Goal: Task Accomplishment & Management: Complete application form

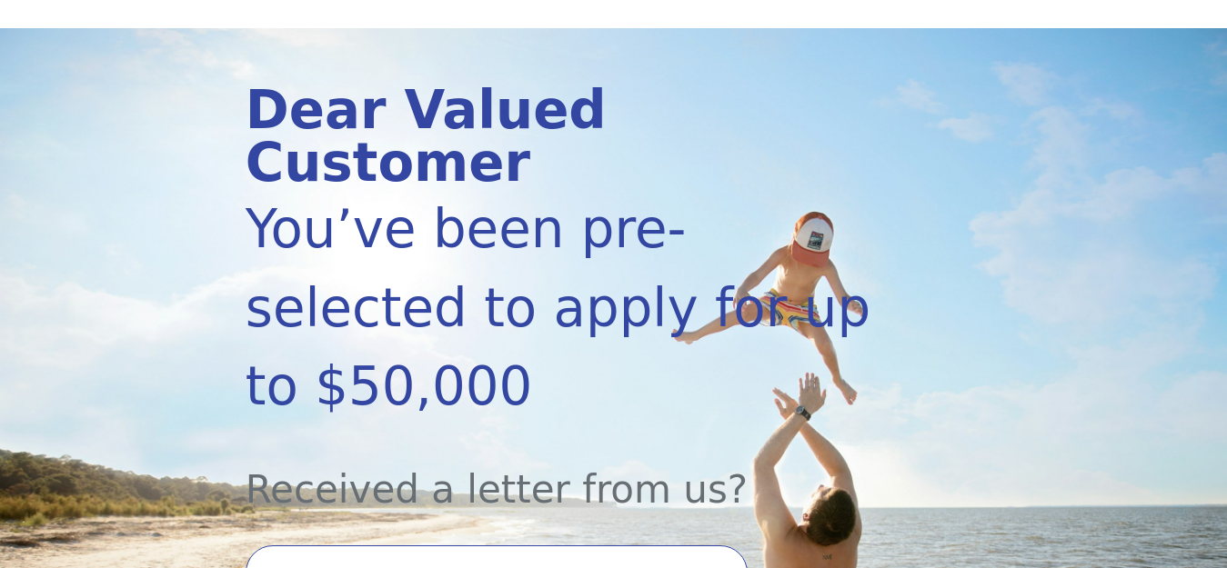
scroll to position [364, 0]
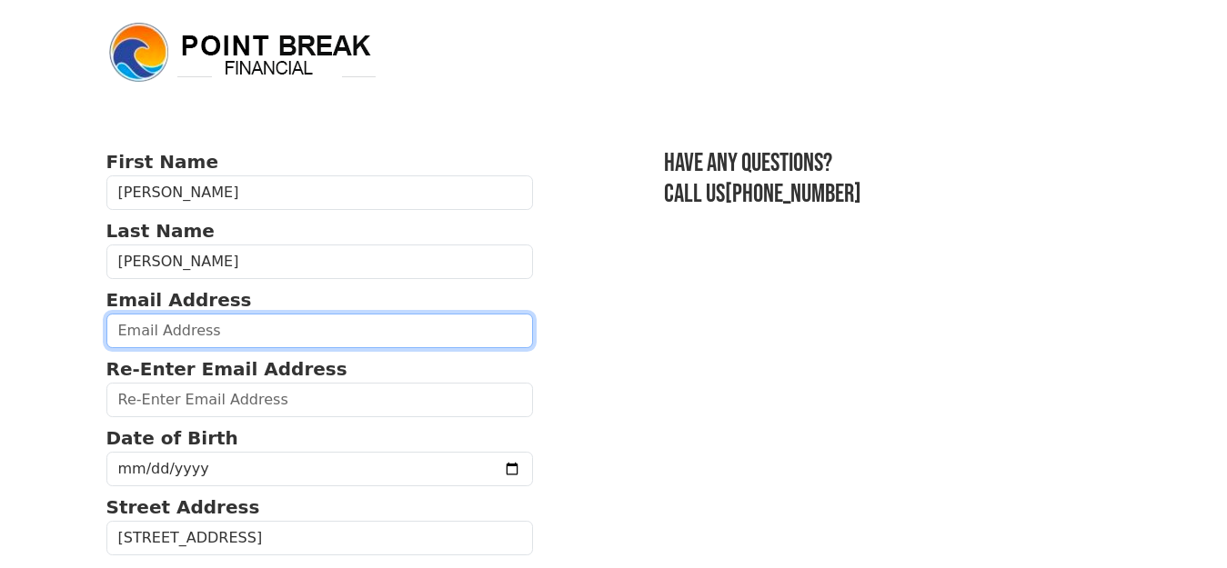
click at [226, 330] on input "email" at bounding box center [319, 331] width 427 height 35
type input "[EMAIL_ADDRESS][DOMAIN_NAME]"
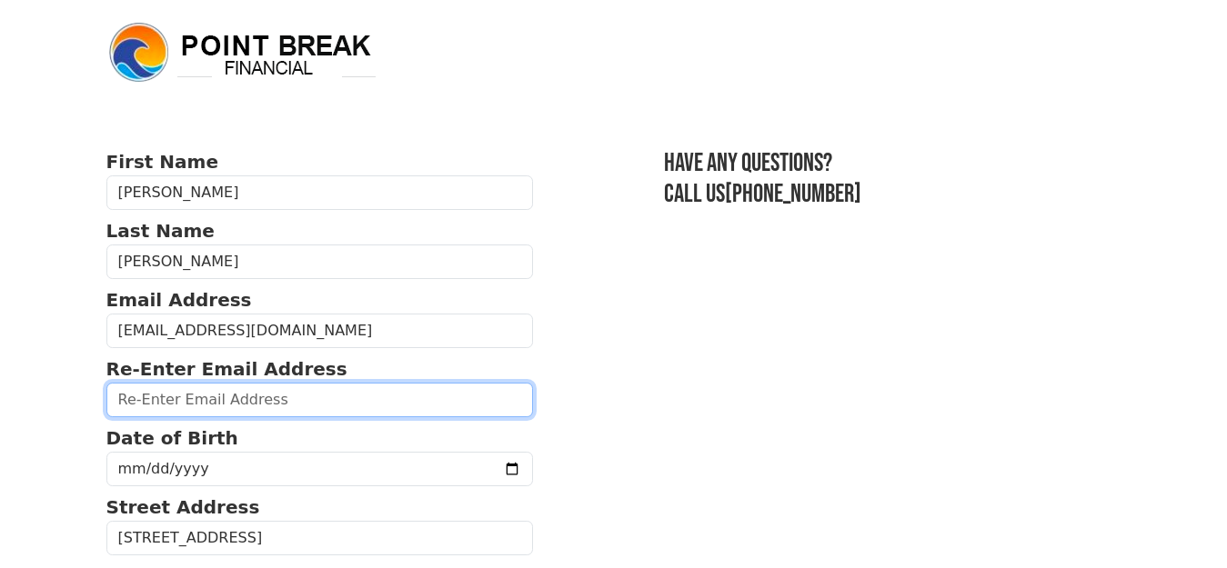
type input "[EMAIL_ADDRESS][DOMAIN_NAME]"
type input "[STREET_ADDRESS]"
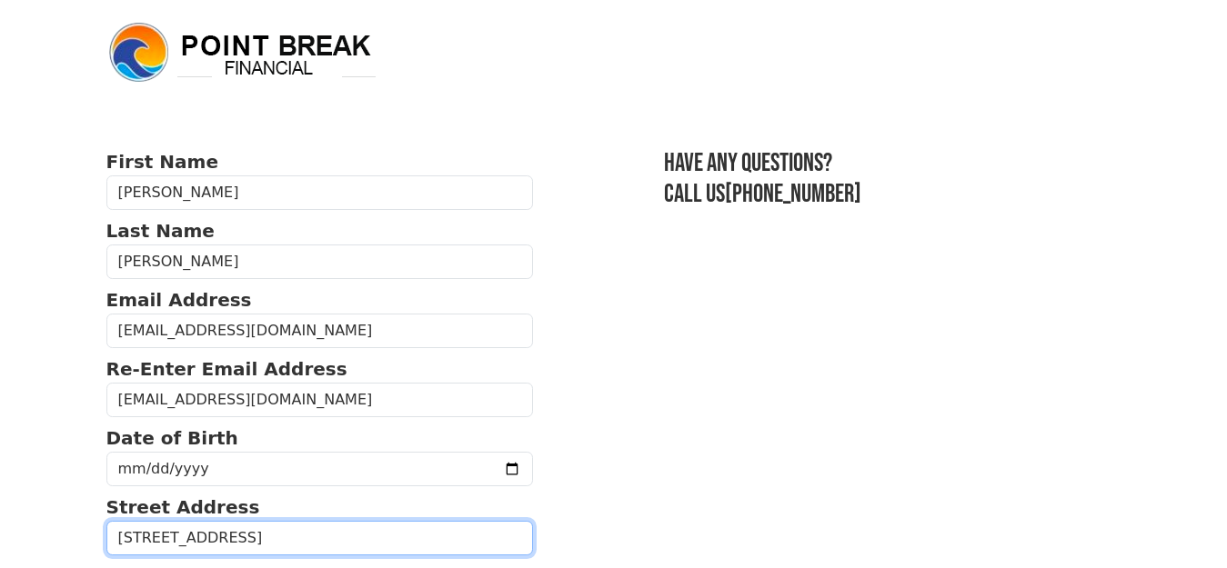
type input "SISSETON"
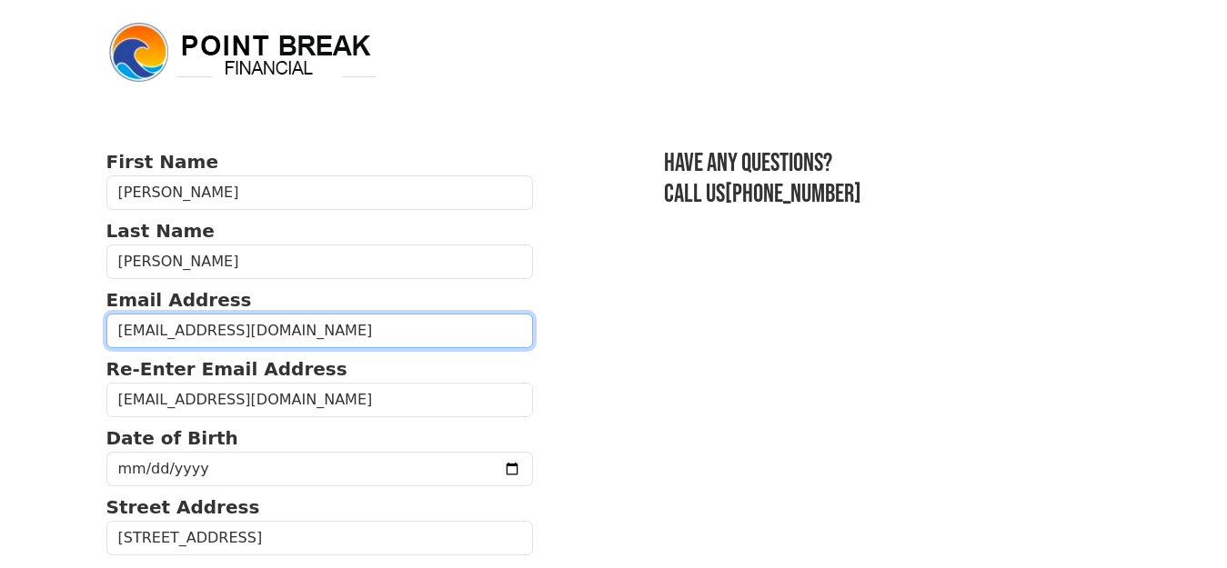
type input "[PHONE_NUMBER]"
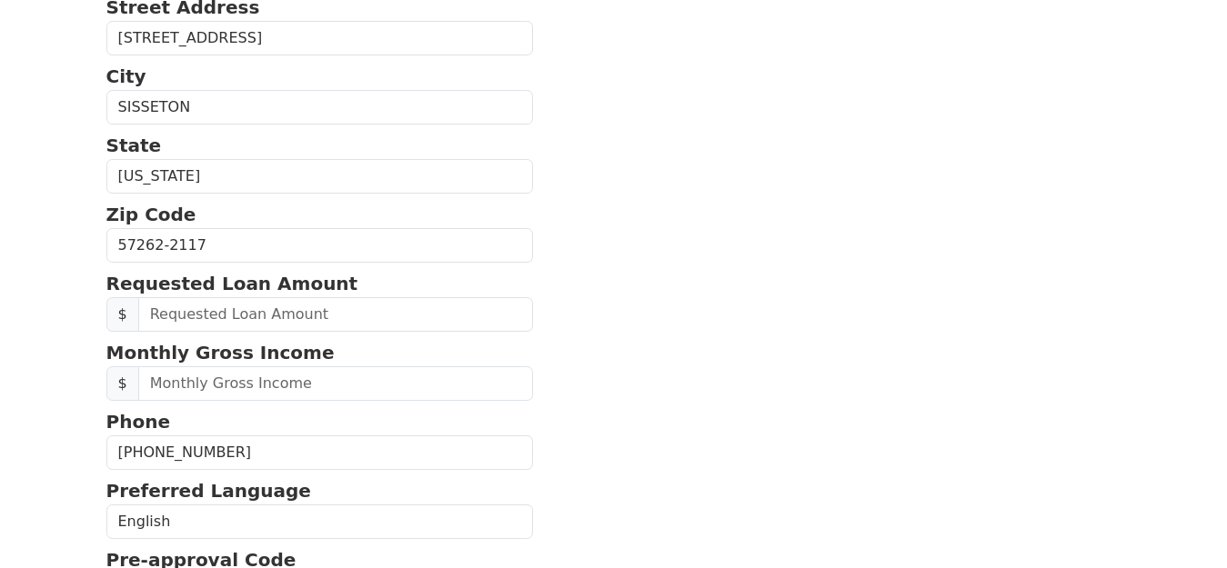
scroll to position [546, 0]
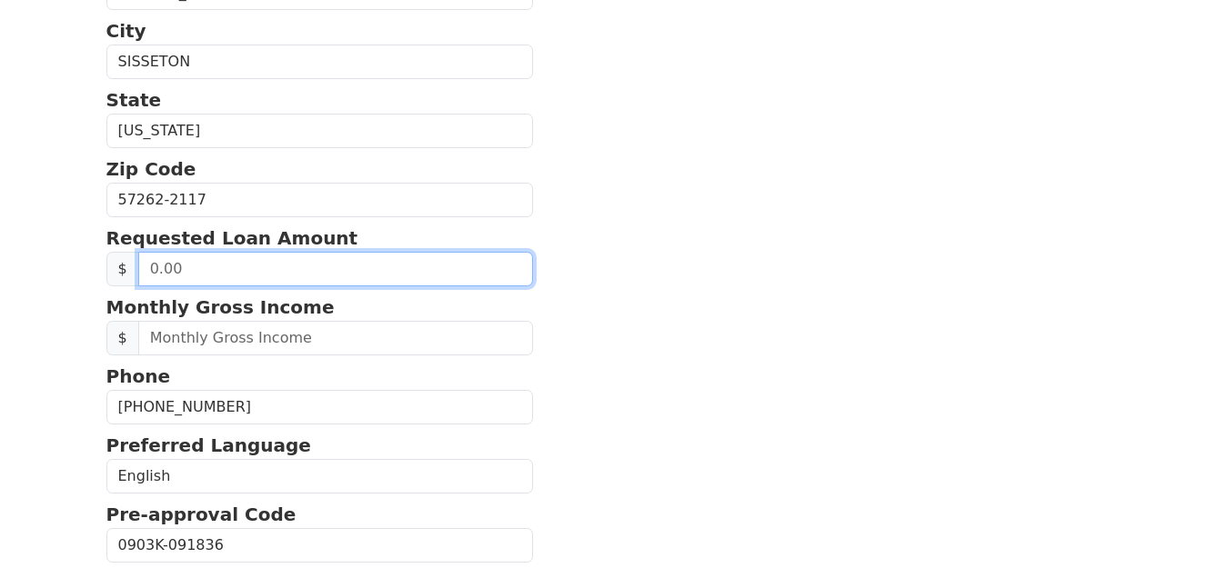
click at [166, 271] on input "text" at bounding box center [336, 269] width 396 height 35
type input "25,000.00"
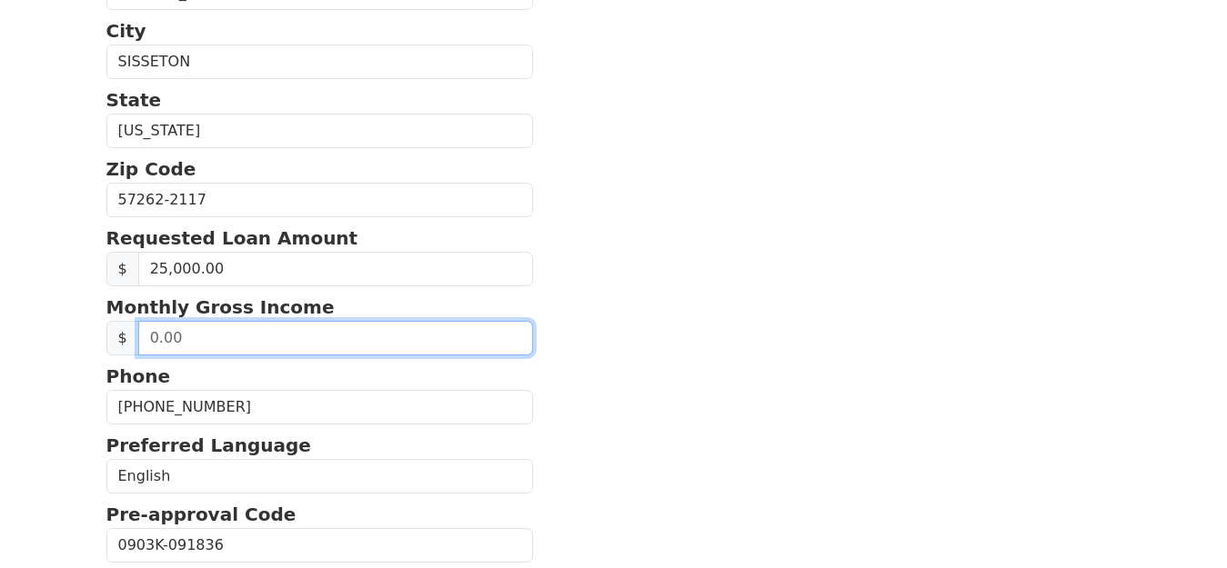
click at [219, 337] on input "text" at bounding box center [336, 338] width 396 height 35
type input "3,800.00"
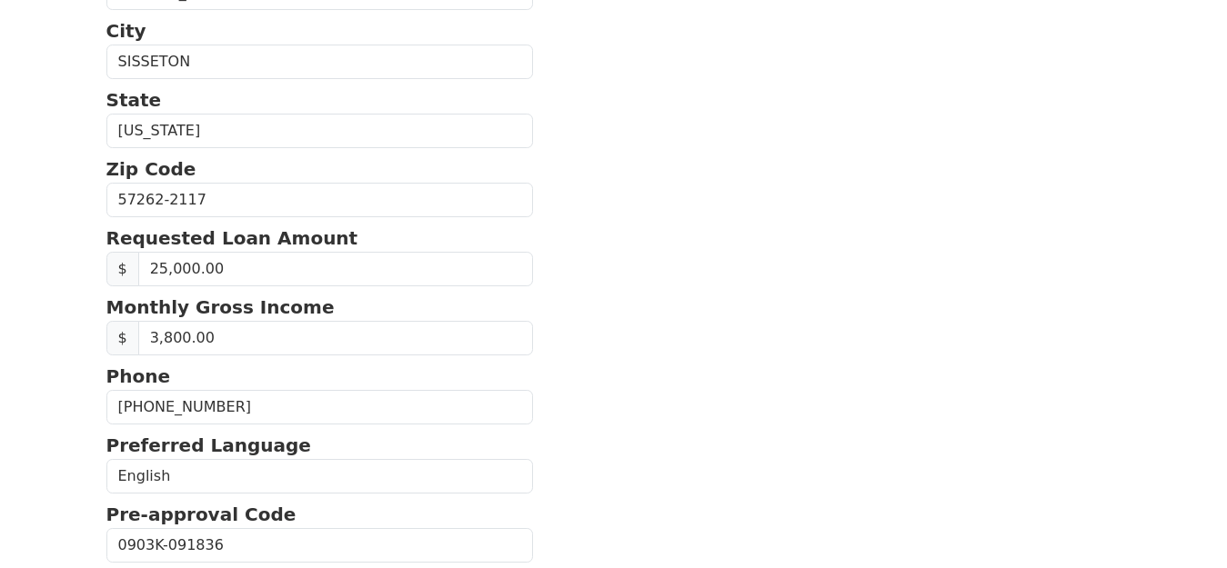
click at [346, 366] on p "Phone" at bounding box center [319, 376] width 427 height 27
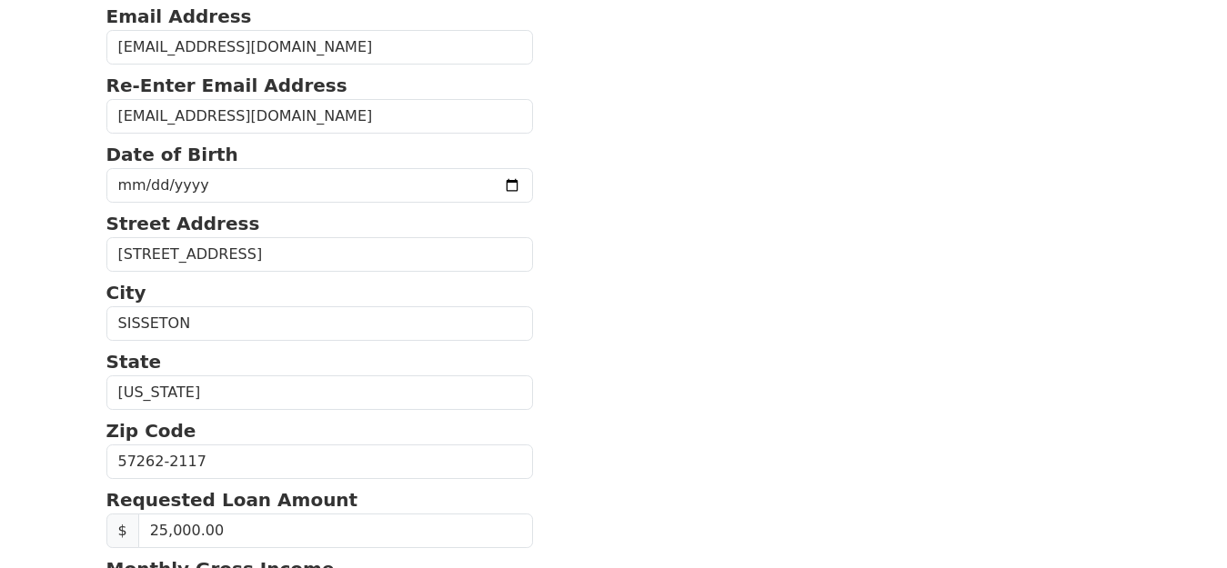
scroll to position [273, 0]
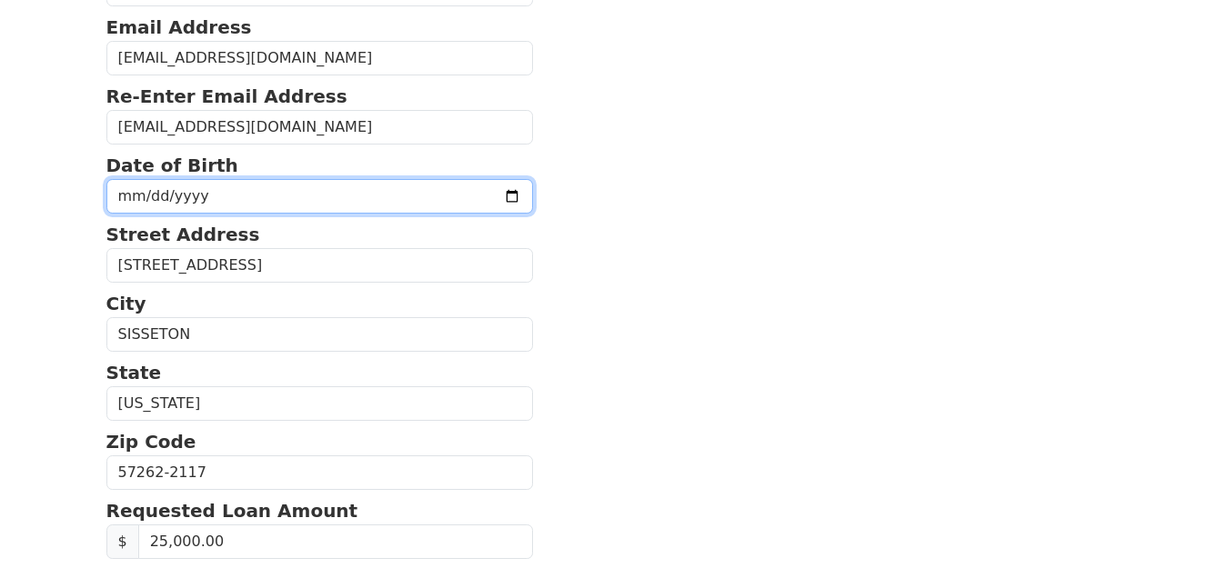
click at [472, 195] on input "date" at bounding box center [319, 196] width 427 height 35
click at [135, 195] on input "date" at bounding box center [319, 196] width 427 height 35
type input "[DATE]"
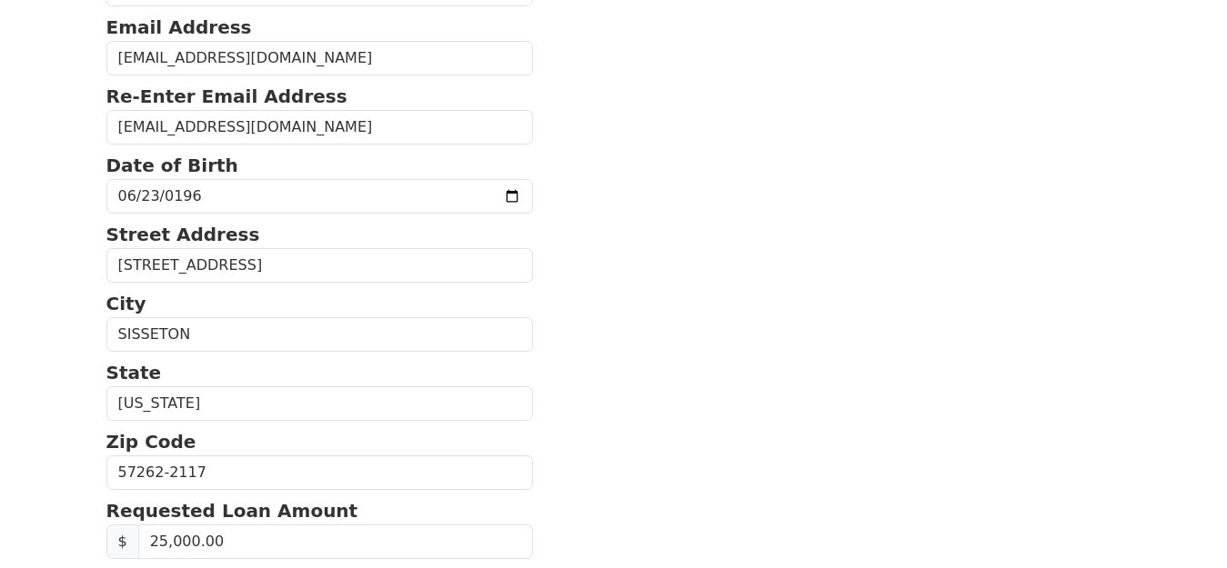
click at [535, 340] on section "First Name [PERSON_NAME] Last Name [PERSON_NAME] Email Address [EMAIL_ADDRESS][…" at bounding box center [613, 469] width 1015 height 1188
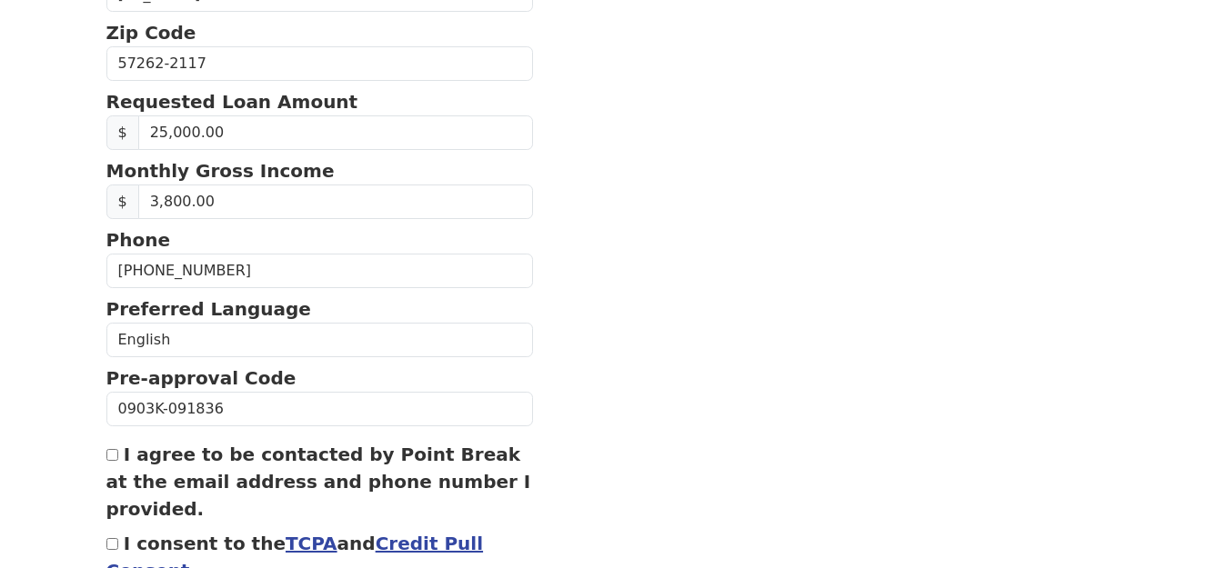
scroll to position [728, 0]
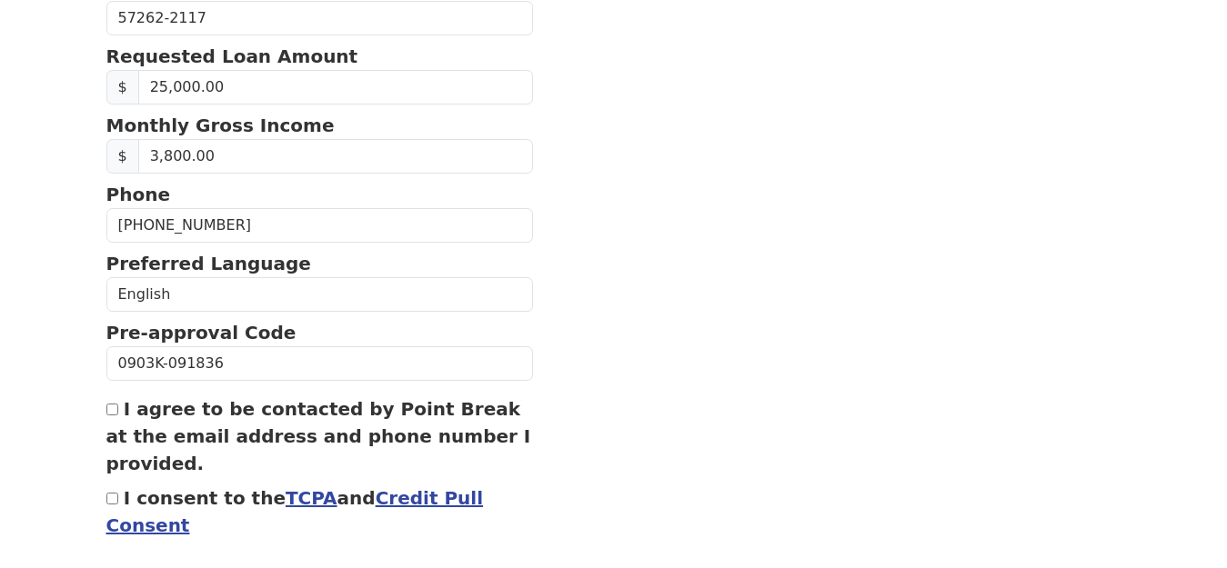
click at [108, 410] on input "I agree to be contacted by Point Break at the email address and phone number I …" at bounding box center [112, 410] width 12 height 12
checkbox input "true"
click at [109, 503] on input "I consent to the TCPA and Credit Pull Consent" at bounding box center [112, 499] width 12 height 12
checkbox input "true"
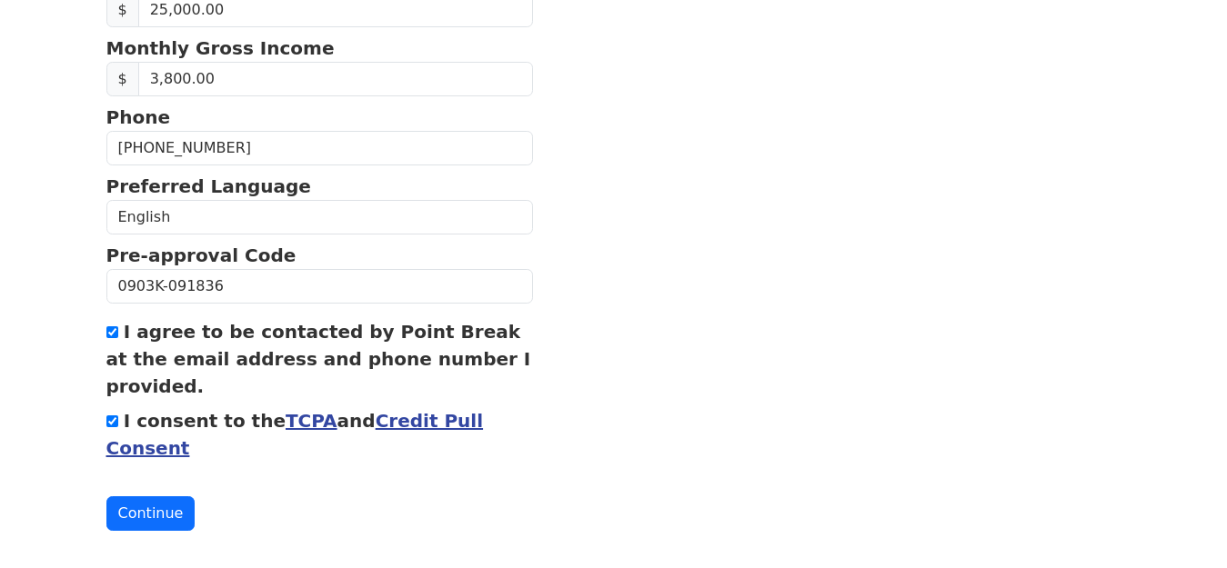
scroll to position [822, 0]
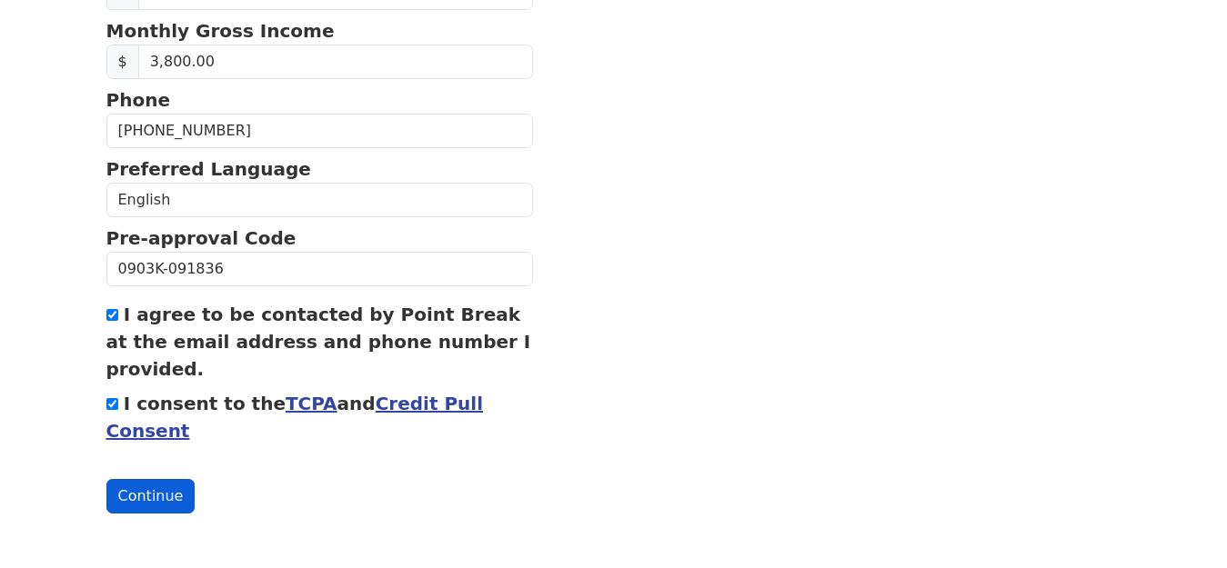
click at [150, 496] on button "Continue" at bounding box center [150, 496] width 89 height 35
